Goal: Task Accomplishment & Management: Use online tool/utility

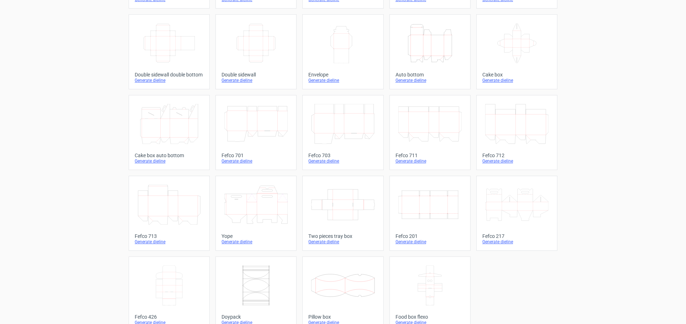
scroll to position [123, 0]
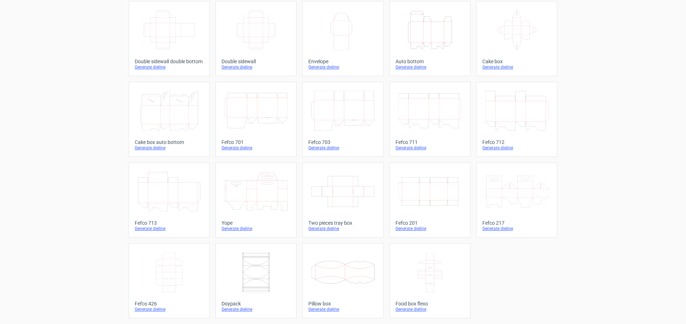
click at [259, 192] on icon at bounding box center [255, 191] width 63 height 40
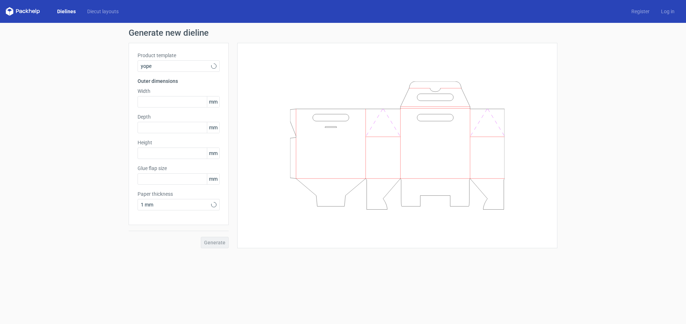
type input "17"
click at [178, 101] on input "text" at bounding box center [179, 101] width 82 height 11
type input "50"
type input "25"
type input "50"
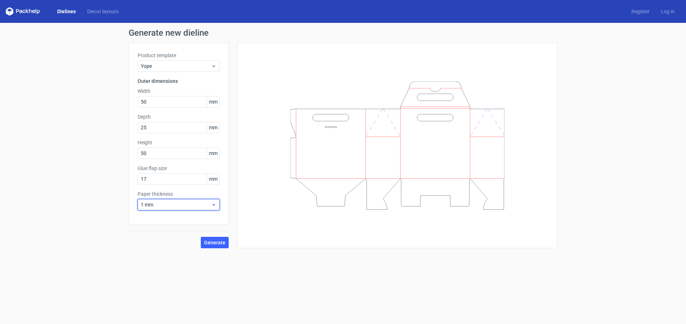
click at [210, 202] on span "1 mm" at bounding box center [176, 204] width 70 height 7
click at [162, 219] on div "0.4 mm" at bounding box center [178, 220] width 76 height 11
click at [220, 244] on span "Generate" at bounding box center [214, 242] width 21 height 5
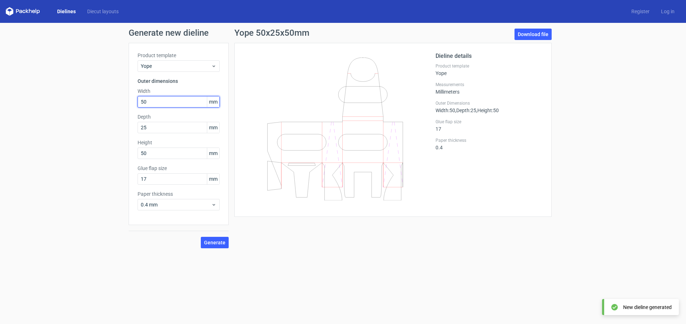
click at [158, 101] on input "50" at bounding box center [179, 101] width 82 height 11
drag, startPoint x: 141, startPoint y: 101, endPoint x: 113, endPoint y: 101, distance: 27.9
click at [138, 101] on input "50" at bounding box center [179, 101] width 82 height 11
type input "100"
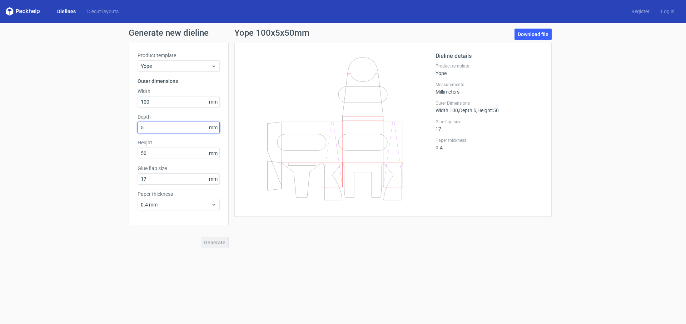
type input "50"
type input "100"
click at [215, 245] on span "Generate" at bounding box center [214, 242] width 21 height 5
click at [155, 104] on input "100" at bounding box center [179, 101] width 82 height 11
drag, startPoint x: 150, startPoint y: 100, endPoint x: 136, endPoint y: 94, distance: 15.3
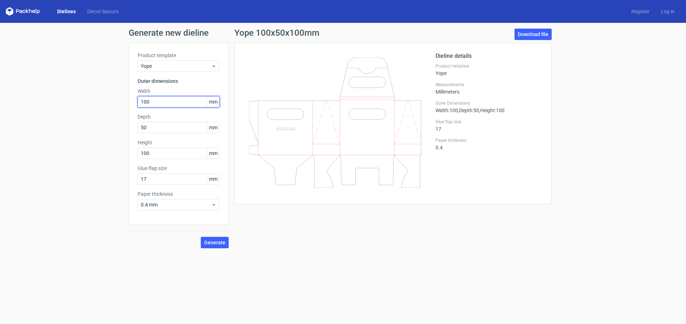
click at [138, 96] on input "100" at bounding box center [179, 101] width 82 height 11
type input "200"
type input "100"
type input "200"
click at [166, 182] on input "17" at bounding box center [179, 178] width 82 height 11
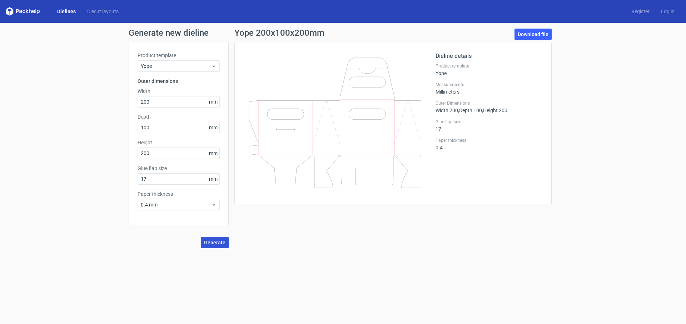
click at [214, 242] on span "Generate" at bounding box center [214, 242] width 21 height 5
drag, startPoint x: 154, startPoint y: 96, endPoint x: 139, endPoint y: 96, distance: 14.6
click at [139, 96] on input "200" at bounding box center [179, 101] width 82 height 11
type input "300"
type input "200"
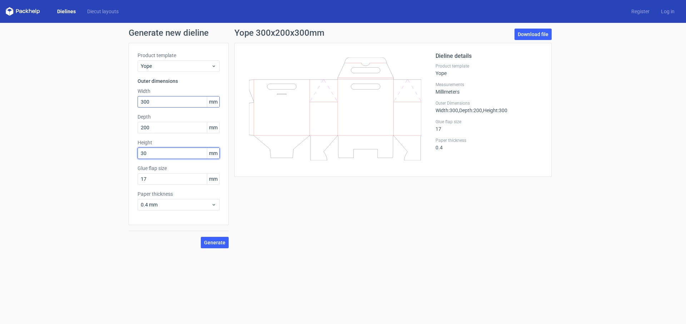
type input "300"
drag, startPoint x: 205, startPoint y: 242, endPoint x: 220, endPoint y: 244, distance: 14.4
click at [218, 241] on span "Generate" at bounding box center [214, 242] width 21 height 5
click at [526, 35] on link "Download file" at bounding box center [532, 34] width 37 height 11
drag, startPoint x: 137, startPoint y: 125, endPoint x: 122, endPoint y: 124, distance: 15.4
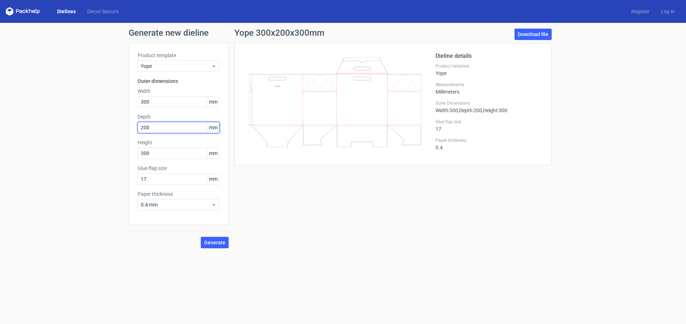
click at [138, 124] on input "200" at bounding box center [179, 127] width 82 height 11
click at [220, 244] on span "Generate" at bounding box center [214, 242] width 21 height 5
click at [525, 31] on link "Download file" at bounding box center [532, 34] width 37 height 11
drag, startPoint x: 134, startPoint y: 127, endPoint x: 115, endPoint y: 126, distance: 19.0
click at [138, 126] on input "180" at bounding box center [179, 127] width 82 height 11
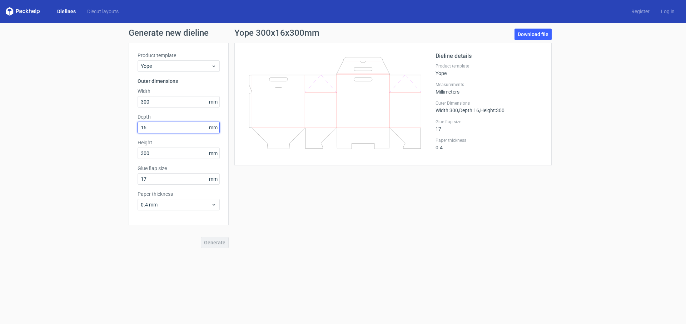
type input "160"
click at [214, 242] on span "Generate" at bounding box center [214, 242] width 21 height 5
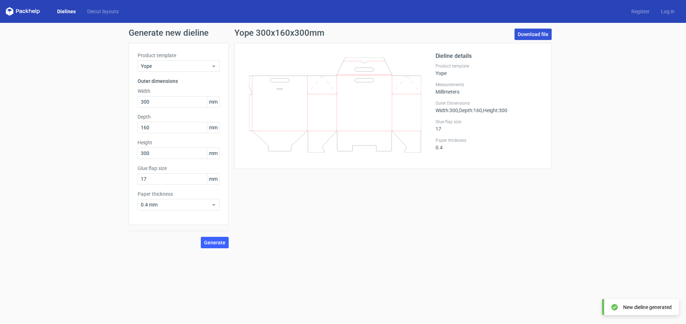
click at [531, 35] on link "Download file" at bounding box center [532, 34] width 37 height 11
